Goal: Check status

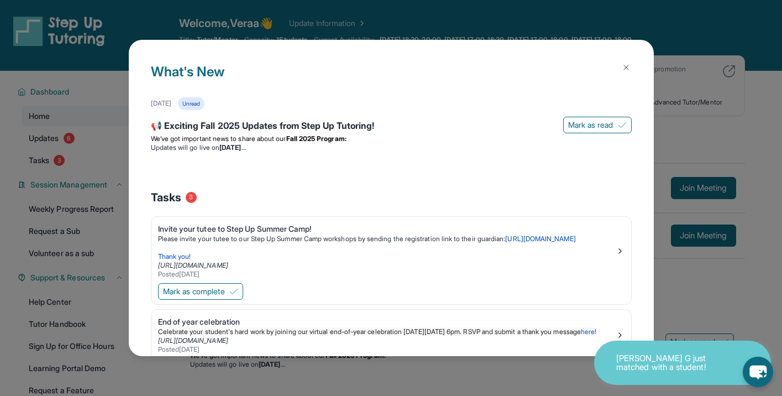
click at [625, 68] on img at bounding box center [626, 67] width 9 height 9
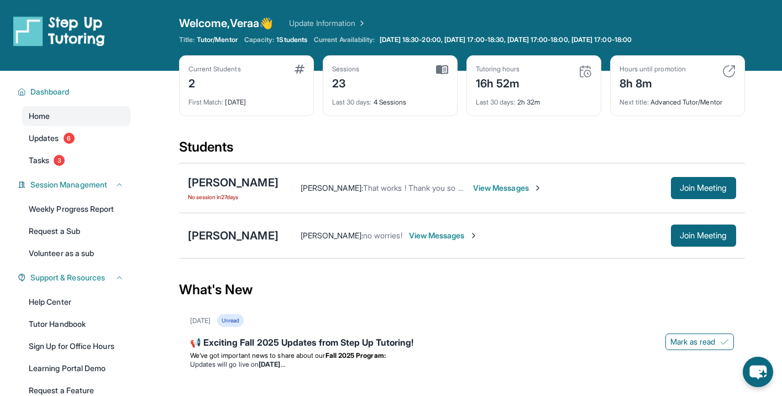
click at [357, 88] on div "23" at bounding box center [346, 83] width 28 height 18
click at [437, 73] on img at bounding box center [442, 70] width 12 height 10
click at [449, 64] on div "Sessions 23 Last 30 days : 4 Sessions" at bounding box center [390, 85] width 135 height 61
click at [441, 69] on img at bounding box center [442, 70] width 12 height 10
click at [346, 69] on div "Sessions" at bounding box center [346, 69] width 28 height 9
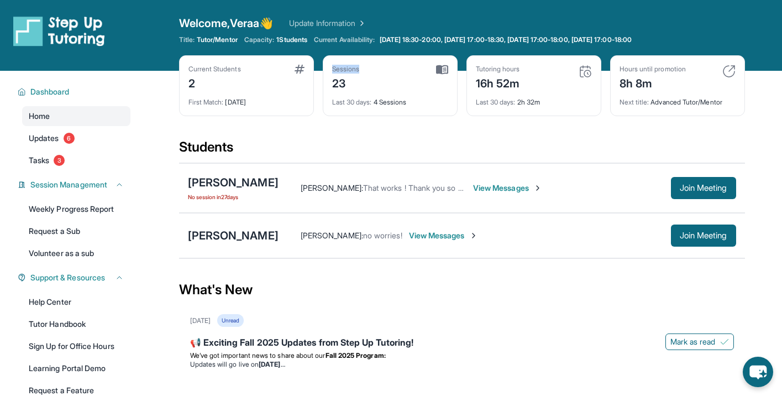
click at [346, 69] on div "Sessions" at bounding box center [346, 69] width 28 height 9
click at [375, 102] on div "Last 30 days : 4 Sessions" at bounding box center [390, 98] width 116 height 15
